Goal: Navigation & Orientation: Find specific page/section

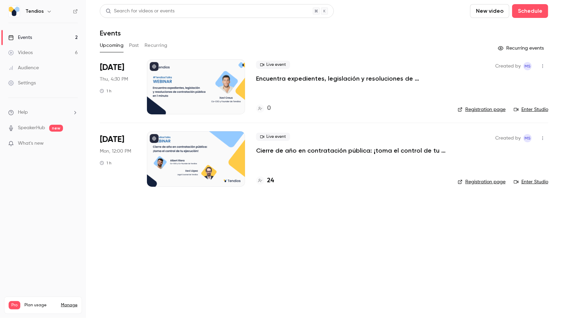
click at [47, 55] on link "Videos 6" at bounding box center [43, 52] width 86 height 15
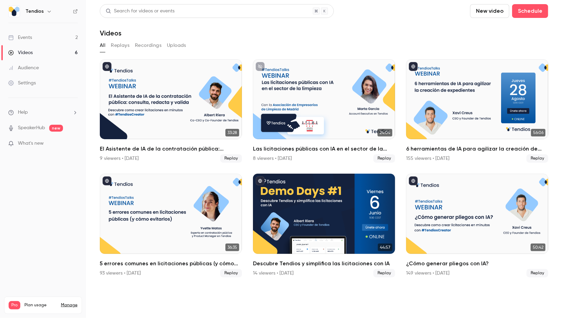
click at [66, 38] on link "Events 2" at bounding box center [43, 37] width 86 height 15
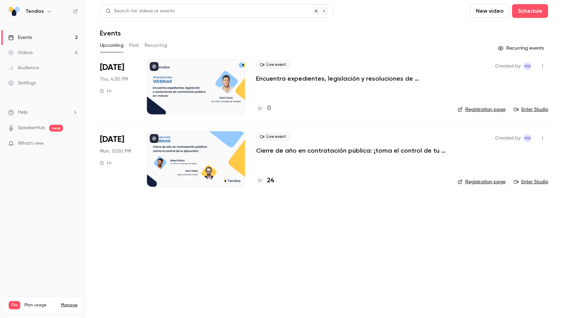
click at [56, 29] on ul "Events 2 Videos 6 Audience Settings" at bounding box center [43, 60] width 86 height 74
click at [60, 44] on link "Events 2" at bounding box center [43, 37] width 86 height 15
click at [60, 53] on link "Videos 6" at bounding box center [43, 52] width 86 height 15
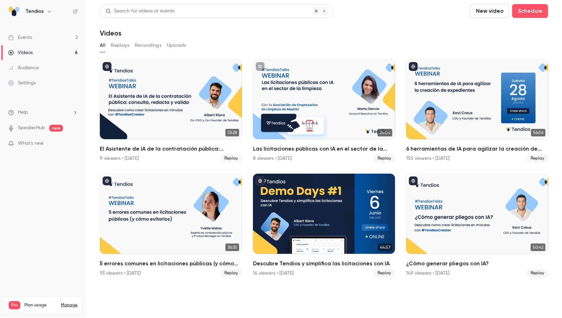
click at [68, 38] on link "Events 2" at bounding box center [43, 37] width 86 height 15
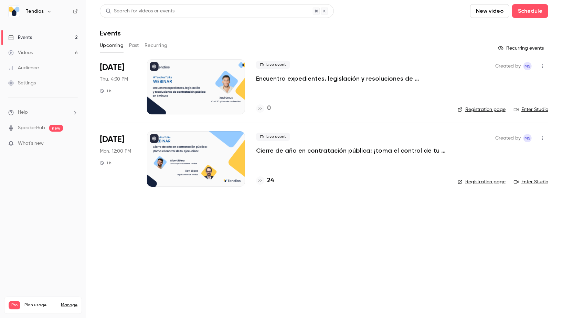
click at [474, 182] on link "Registration page" at bounding box center [482, 181] width 48 height 7
